Goal: Navigation & Orientation: Find specific page/section

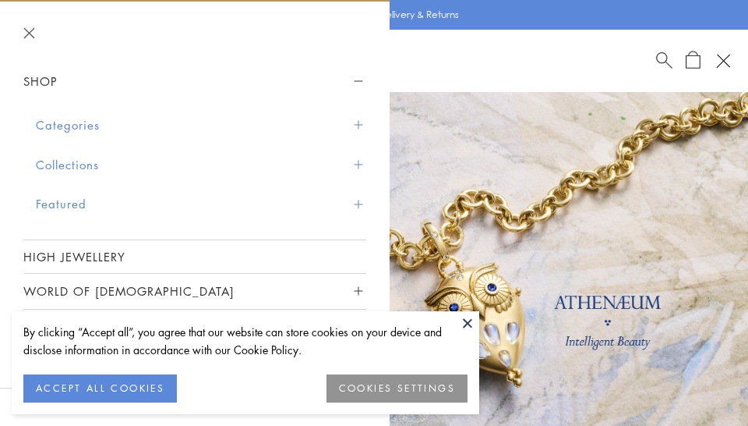
scroll to position [50, 0]
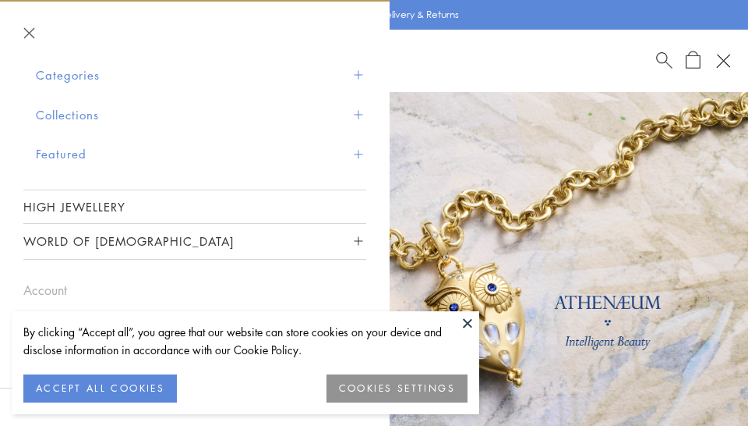
click at [468, 321] on button at bounding box center [467, 322] width 23 height 23
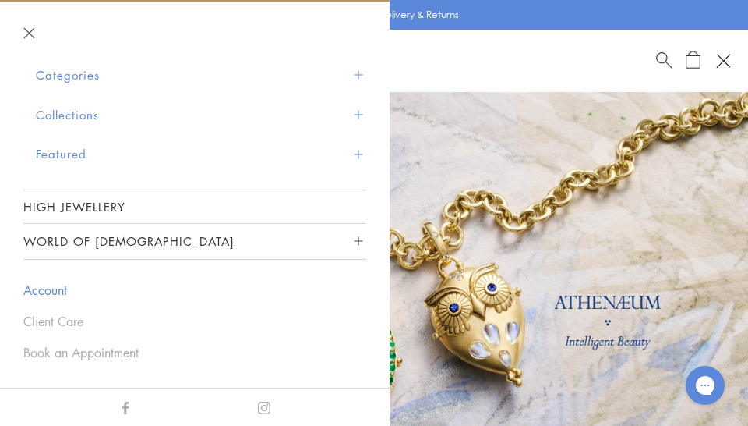
scroll to position [0, 0]
click at [66, 289] on link "Account" at bounding box center [194, 289] width 343 height 17
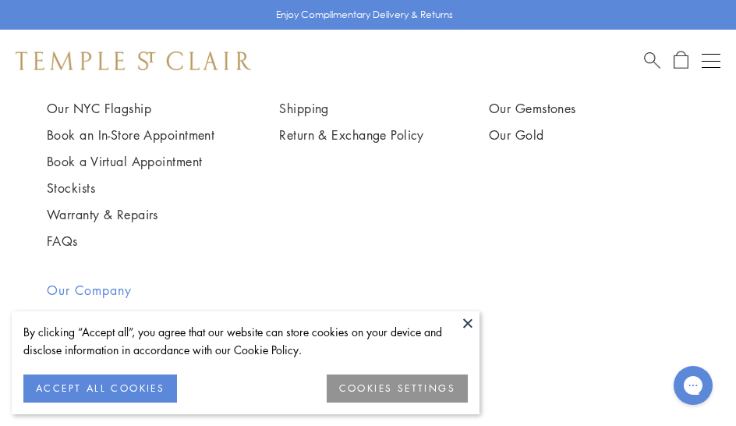
click at [81, 284] on h2 "Our Company" at bounding box center [132, 290] width 171 height 19
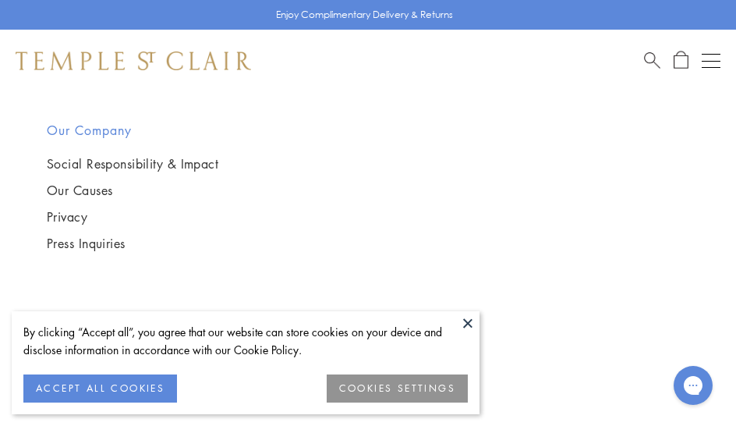
scroll to position [864, 0]
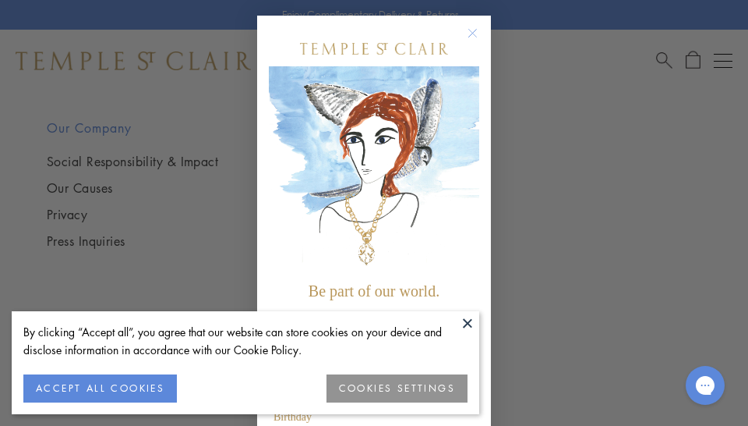
click at [475, 76] on form "Be part of our world. Sign up for exclusive collection previews, private event …" at bounding box center [374, 293] width 234 height 555
click at [466, 32] on icon "Close dialog" at bounding box center [472, 32] width 19 height 19
